Goal: Task Accomplishment & Management: Manage account settings

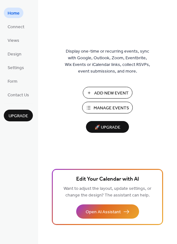
click at [100, 109] on span "Manage Events" at bounding box center [111, 108] width 35 height 7
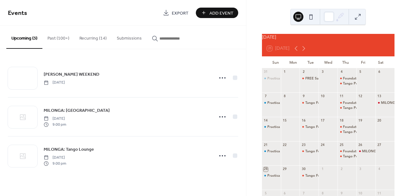
click at [93, 40] on button "Recurring (14)" at bounding box center [92, 37] width 37 height 22
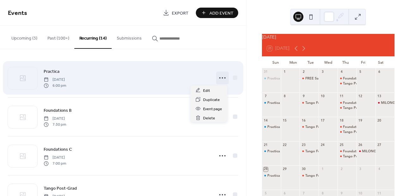
click at [220, 77] on icon at bounding box center [222, 78] width 10 height 10
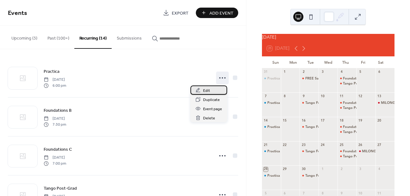
click at [208, 91] on span "Edit" at bounding box center [206, 90] width 7 height 7
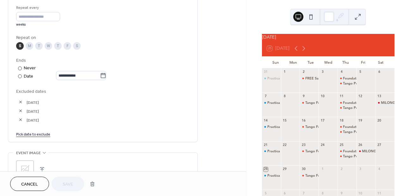
scroll to position [301, 0]
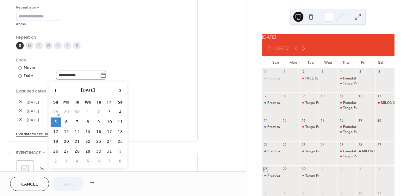
click at [105, 76] on icon at bounding box center [103, 75] width 6 height 6
click at [100, 76] on input "**********" at bounding box center [78, 75] width 44 height 9
click at [55, 160] on td "2" at bounding box center [56, 161] width 10 height 9
type input "**********"
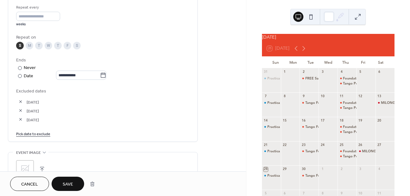
click at [41, 134] on link "Pick date to exclude" at bounding box center [33, 133] width 34 height 7
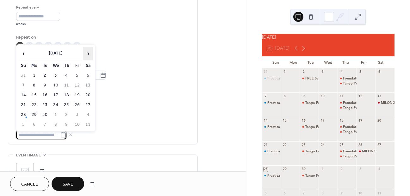
click at [88, 53] on span "›" at bounding box center [87, 53] width 9 height 13
click at [23, 93] on td "12" at bounding box center [23, 94] width 10 height 9
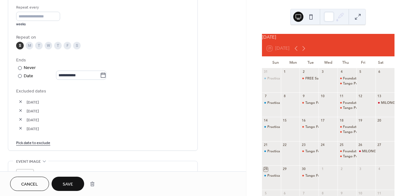
click at [72, 182] on span "Save" at bounding box center [68, 184] width 10 height 7
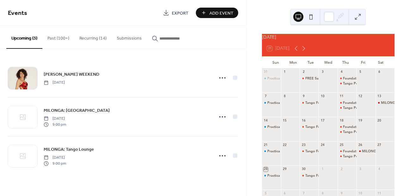
click at [94, 39] on button "Recurring (14)" at bounding box center [92, 37] width 37 height 22
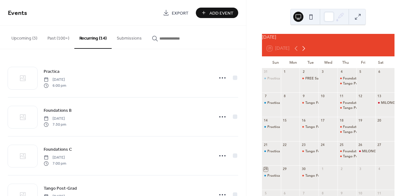
click at [304, 52] on icon at bounding box center [304, 49] width 8 height 8
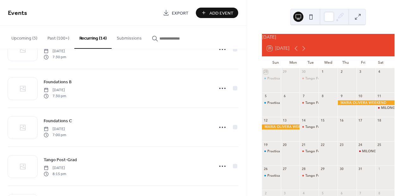
scroll to position [417, 0]
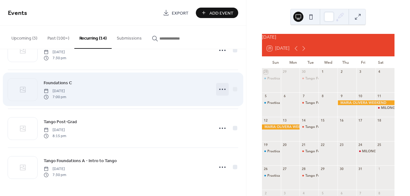
click at [222, 89] on circle at bounding box center [222, 89] width 1 height 1
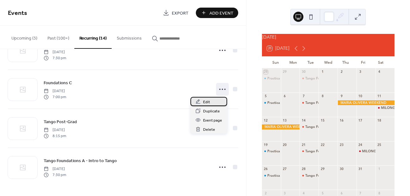
click at [206, 101] on span "Edit" at bounding box center [206, 102] width 7 height 7
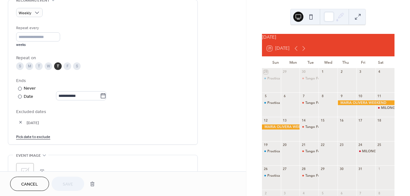
scroll to position [284, 0]
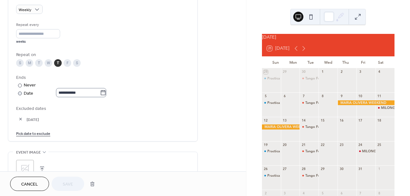
click at [106, 93] on icon at bounding box center [103, 93] width 6 height 6
click at [100, 93] on input "**********" at bounding box center [78, 92] width 44 height 9
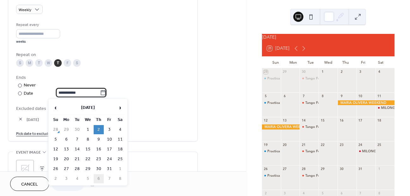
click at [99, 177] on td "6" at bounding box center [99, 178] width 10 height 9
type input "**********"
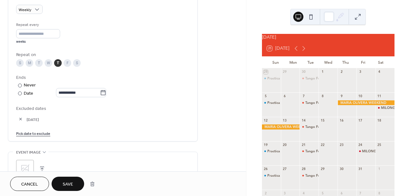
click at [46, 133] on link "Pick date to exclude" at bounding box center [33, 133] width 34 height 7
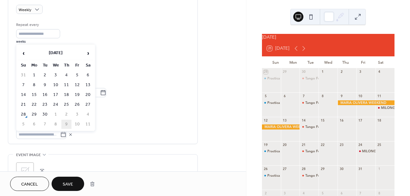
click at [67, 123] on td "9" at bounding box center [66, 124] width 10 height 9
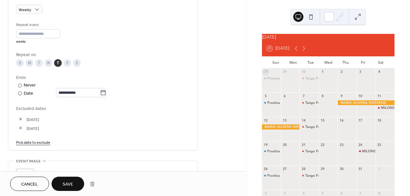
click at [69, 182] on span "Save" at bounding box center [68, 184] width 10 height 7
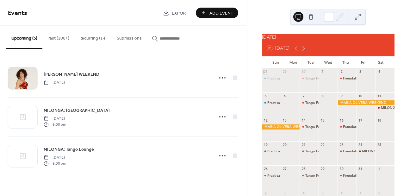
click at [84, 39] on button "Recurring (14)" at bounding box center [92, 37] width 37 height 22
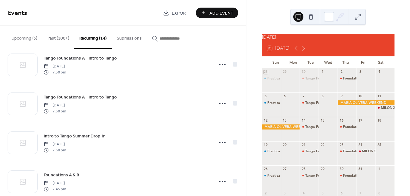
scroll to position [417, 0]
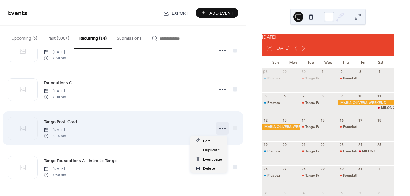
click at [222, 128] on circle at bounding box center [222, 128] width 1 height 1
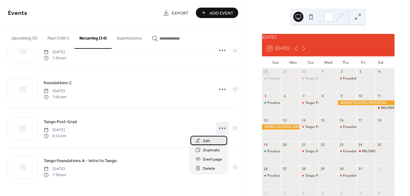
click at [206, 140] on span "Edit" at bounding box center [206, 141] width 7 height 7
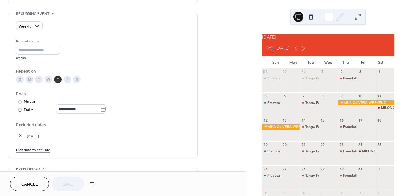
scroll to position [272, 0]
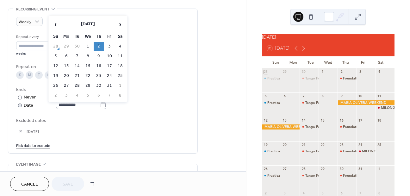
click at [106, 105] on icon at bounding box center [103, 105] width 6 height 6
click at [100, 105] on input "**********" at bounding box center [78, 104] width 44 height 9
click at [121, 25] on span "›" at bounding box center [119, 24] width 9 height 13
click at [99, 55] on td "6" at bounding box center [99, 56] width 10 height 9
type input "**********"
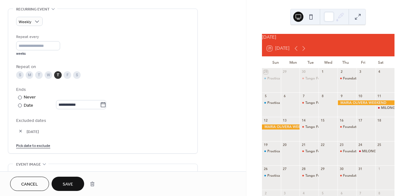
click at [39, 146] on link "Pick date to exclude" at bounding box center [33, 145] width 34 height 7
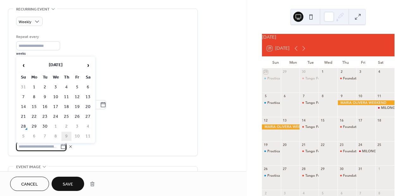
click at [67, 136] on td "9" at bounding box center [66, 136] width 10 height 9
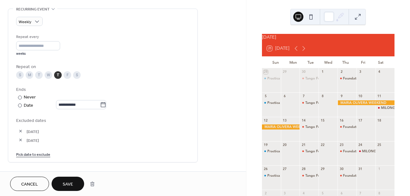
click at [70, 181] on span "Save" at bounding box center [68, 184] width 10 height 7
